Goal: Transaction & Acquisition: Purchase product/service

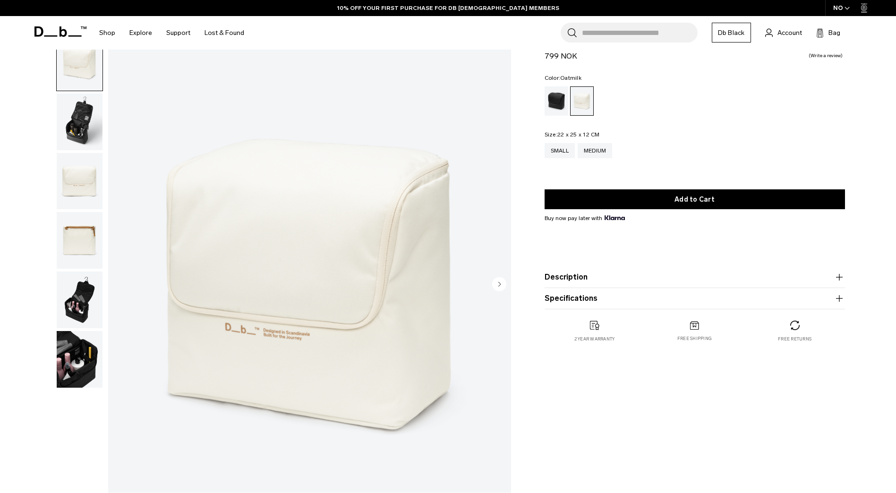
scroll to position [47, 0]
